Goal: Information Seeking & Learning: Learn about a topic

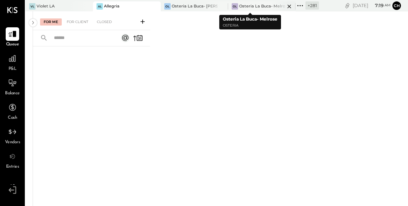
click at [285, 6] on icon at bounding box center [289, 6] width 9 height 9
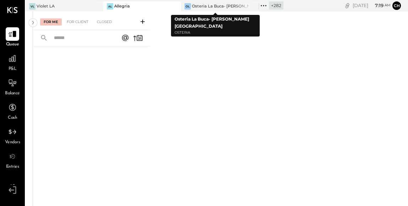
drag, startPoint x: 242, startPoint y: 7, endPoint x: 233, endPoint y: 4, distance: 9.6
click at [248, 7] on icon at bounding box center [252, 6] width 9 height 9
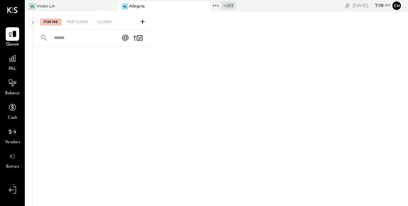
click at [201, 6] on icon at bounding box center [205, 6] width 9 height 9
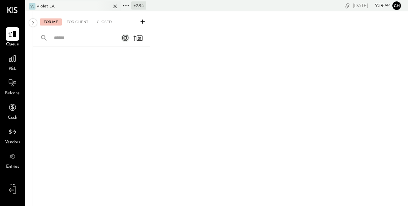
click at [115, 6] on icon at bounding box center [115, 6] width 9 height 9
click at [28, 3] on icon at bounding box center [30, 5] width 9 height 9
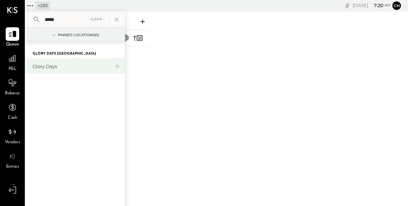
type input "*****"
click at [44, 69] on div "Glory Days" at bounding box center [71, 66] width 77 height 7
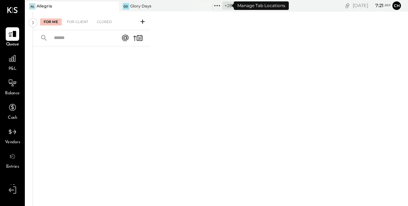
click at [213, 6] on icon at bounding box center [217, 5] width 9 height 9
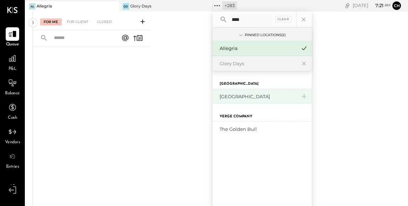
type input "****"
click at [244, 99] on div "[GEOGRAPHIC_DATA]" at bounding box center [258, 96] width 77 height 7
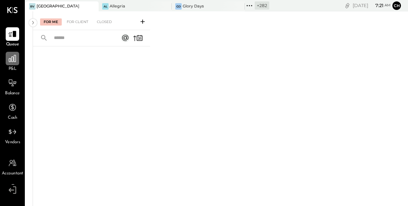
click at [11, 61] on icon at bounding box center [12, 58] width 7 height 7
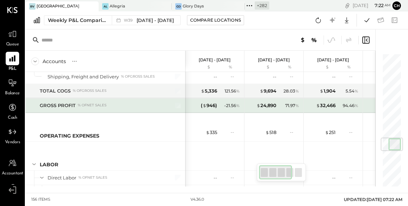
scroll to position [762, 0]
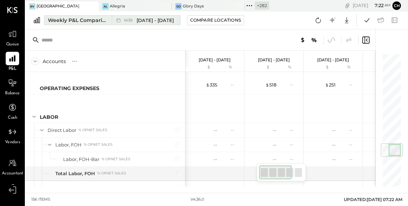
click at [102, 20] on div "Weekly P&L Comparison" at bounding box center [78, 20] width 60 height 7
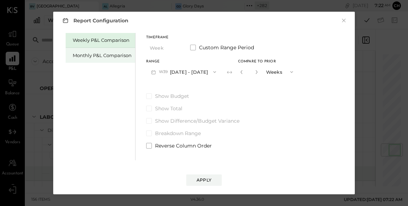
click at [125, 58] on div "Monthly P&L Comparison" at bounding box center [102, 55] width 59 height 7
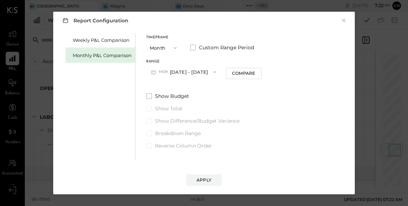
click at [196, 72] on button "M09 Sep 1 - 30, 2025" at bounding box center [183, 71] width 75 height 13
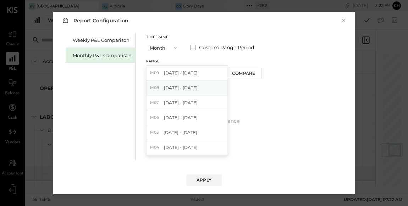
click at [197, 87] on div "M08 Aug 1 - 31, 2025" at bounding box center [187, 88] width 81 height 15
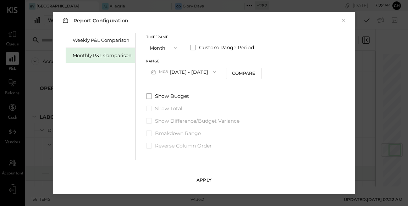
click at [204, 180] on div "Apply" at bounding box center [204, 180] width 15 height 6
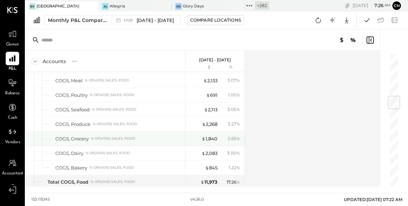
scroll to position [352, 0]
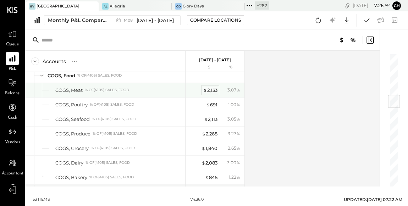
click at [209, 89] on div "$ 2,133" at bounding box center [210, 90] width 14 height 7
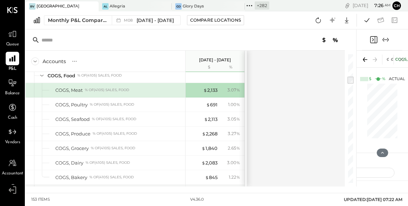
click at [373, 39] on icon "Close panel" at bounding box center [373, 39] width 9 height 9
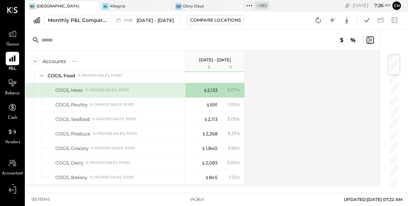
click at [373, 39] on icon at bounding box center [370, 40] width 9 height 9
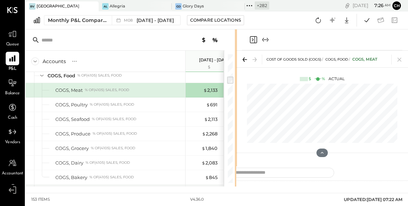
click at [267, 93] on div "Accounts S % GL Aug 1 - 31, 2025 $ % SALES Sales, Beer % of GROSS SALES Sales, …" at bounding box center [217, 107] width 383 height 157
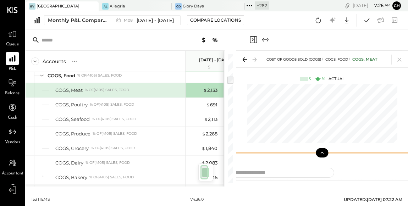
click at [319, 153] on button at bounding box center [322, 152] width 12 height 9
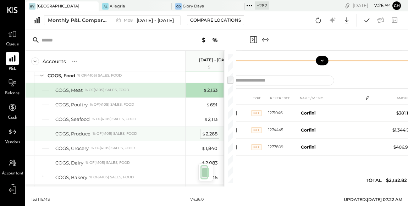
click at [216, 131] on div "$ 2,268" at bounding box center [210, 134] width 16 height 7
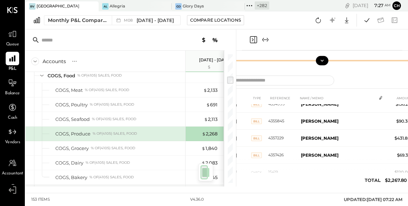
scroll to position [119, 0]
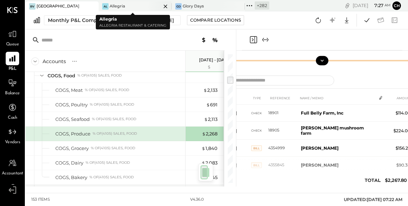
click at [161, 5] on icon at bounding box center [165, 6] width 9 height 9
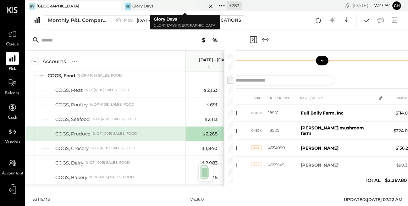
click at [211, 5] on icon at bounding box center [211, 6] width 9 height 9
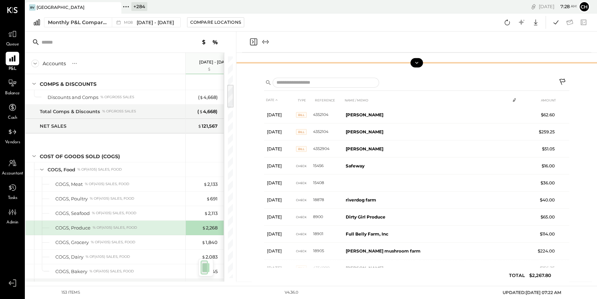
scroll to position [0, 0]
click at [212, 206] on div "$ 2,113" at bounding box center [210, 213] width 13 height 7
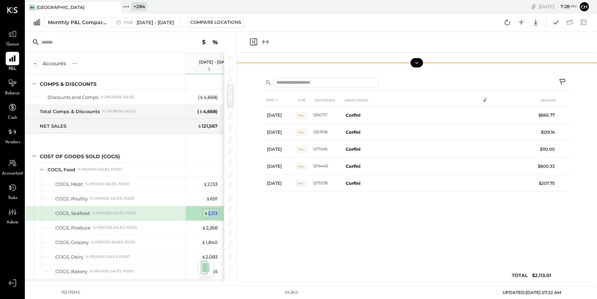
click at [212, 206] on div "$ 2,113" at bounding box center [210, 213] width 13 height 7
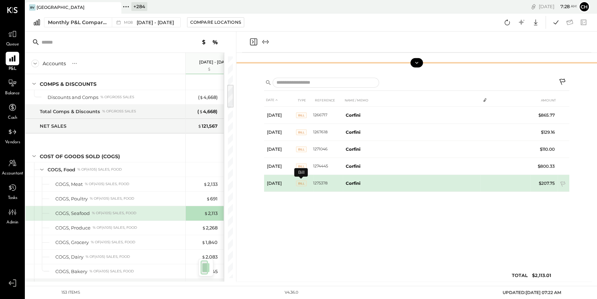
click at [303, 182] on span "BILL" at bounding box center [301, 184] width 11 height 6
click at [353, 181] on b "Corfini" at bounding box center [353, 183] width 15 height 5
click at [408, 183] on td "Corfini" at bounding box center [411, 183] width 137 height 17
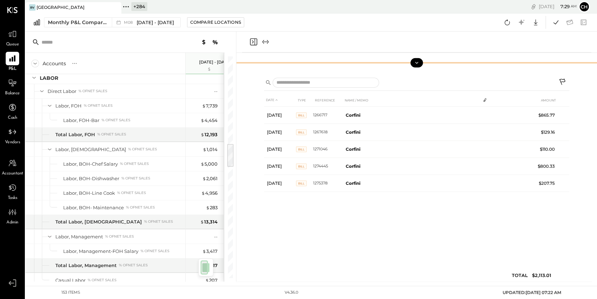
scroll to position [829, 0]
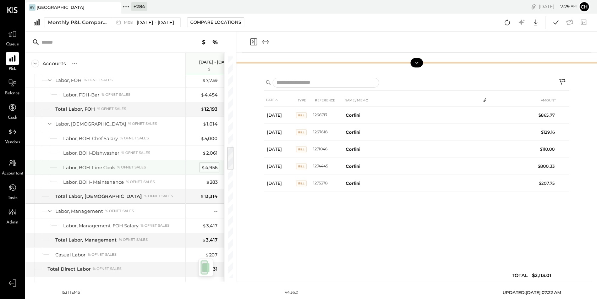
click at [212, 166] on div "$ 4,956" at bounding box center [209, 167] width 16 height 7
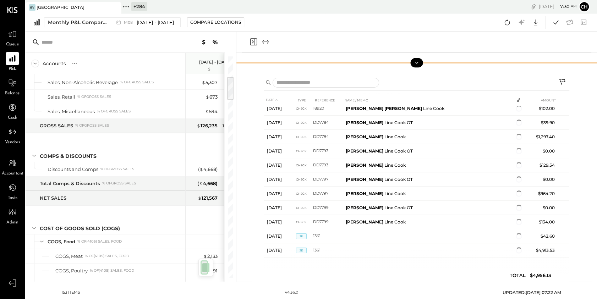
scroll to position [138, 0]
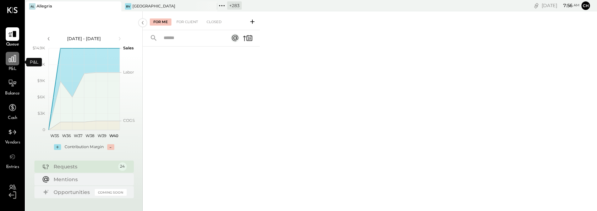
click at [11, 63] on div at bounding box center [12, 58] width 13 height 13
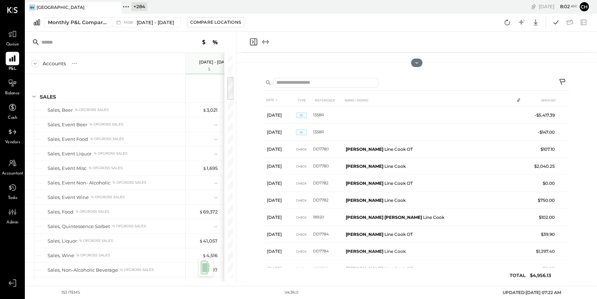
scroll to position [138, 0]
